Goal: Task Accomplishment & Management: Manage account settings

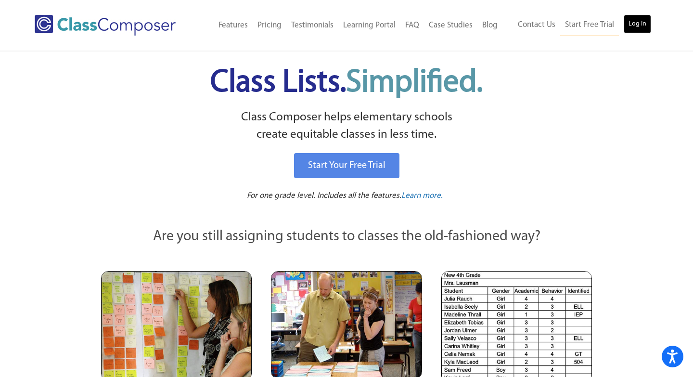
click at [643, 28] on link "Log In" at bounding box center [637, 23] width 27 height 19
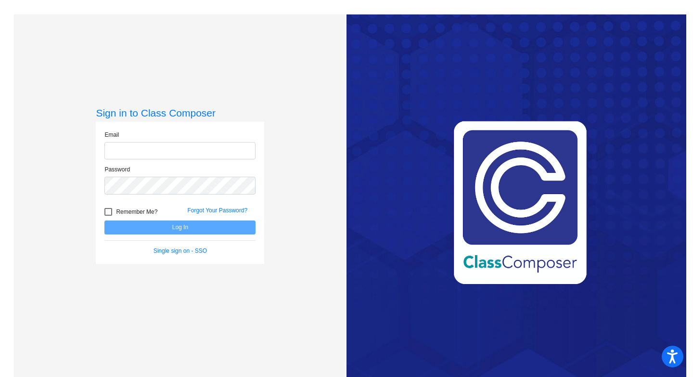
type input "[EMAIL_ADDRESS][DOMAIN_NAME]"
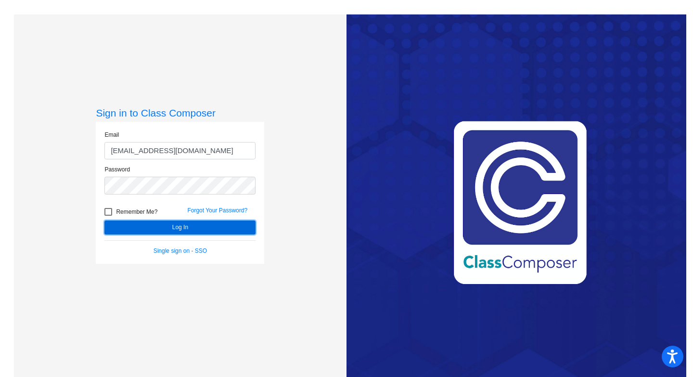
click at [209, 229] on button "Log In" at bounding box center [180, 228] width 151 height 14
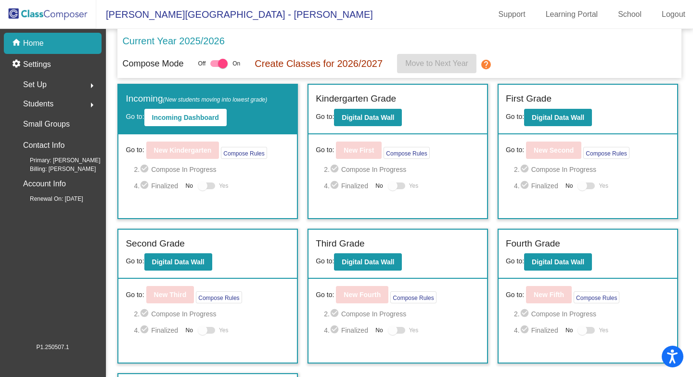
click at [182, 41] on p "Current Year 2025/2026" at bounding box center [173, 41] width 102 height 14
click at [200, 41] on p "Current Year 2025/2026" at bounding box center [173, 41] width 102 height 14
click at [227, 65] on div at bounding box center [223, 64] width 10 height 10
click at [215, 67] on input "checkbox" at bounding box center [215, 67] width 0 height 0
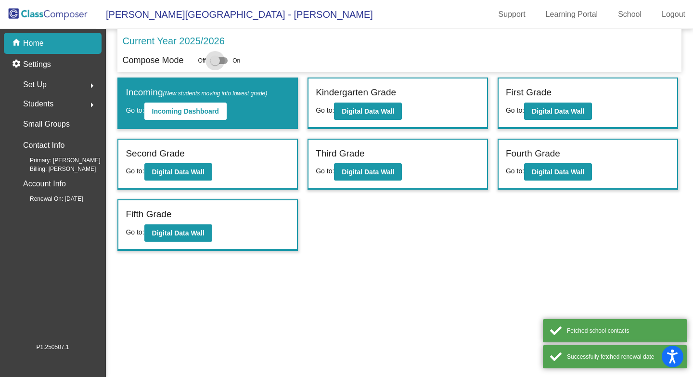
click at [220, 62] on div at bounding box center [215, 61] width 10 height 10
click at [215, 64] on input "checkbox" at bounding box center [215, 64] width 0 height 0
checkbox input "true"
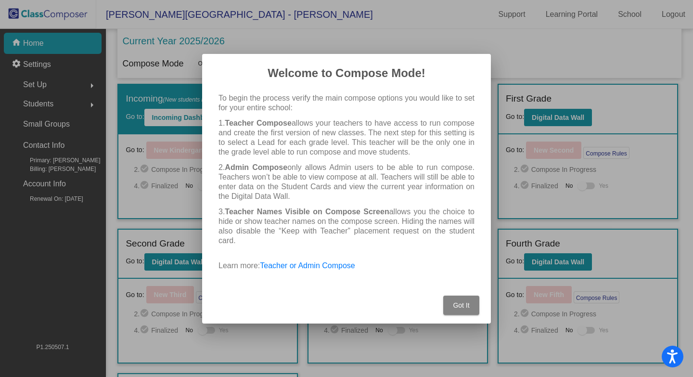
click at [464, 309] on button "Got It" at bounding box center [462, 305] width 36 height 19
